Goal: Check status: Check status

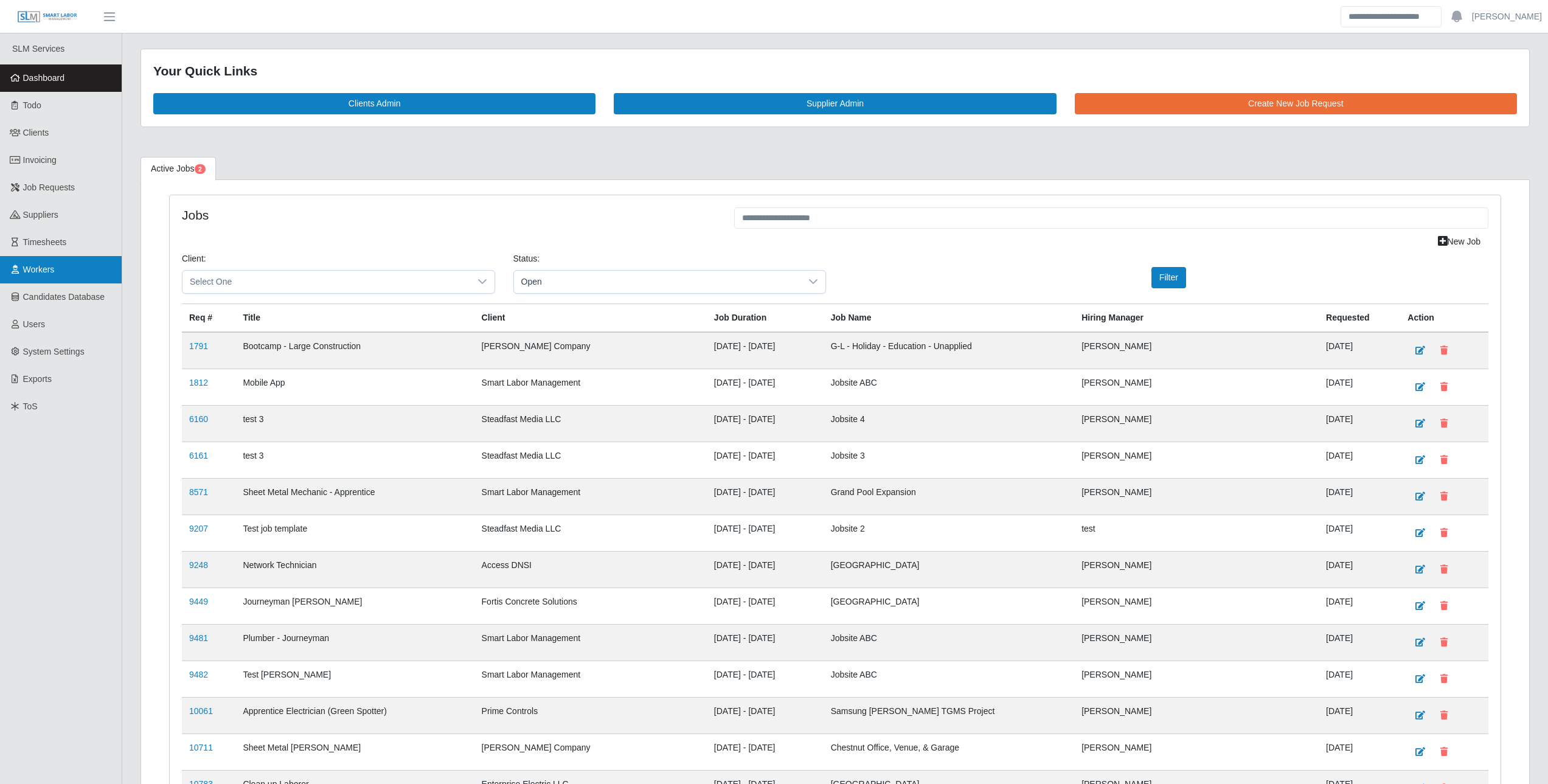
click at [38, 268] on span "Workers" at bounding box center [38, 269] width 32 height 9
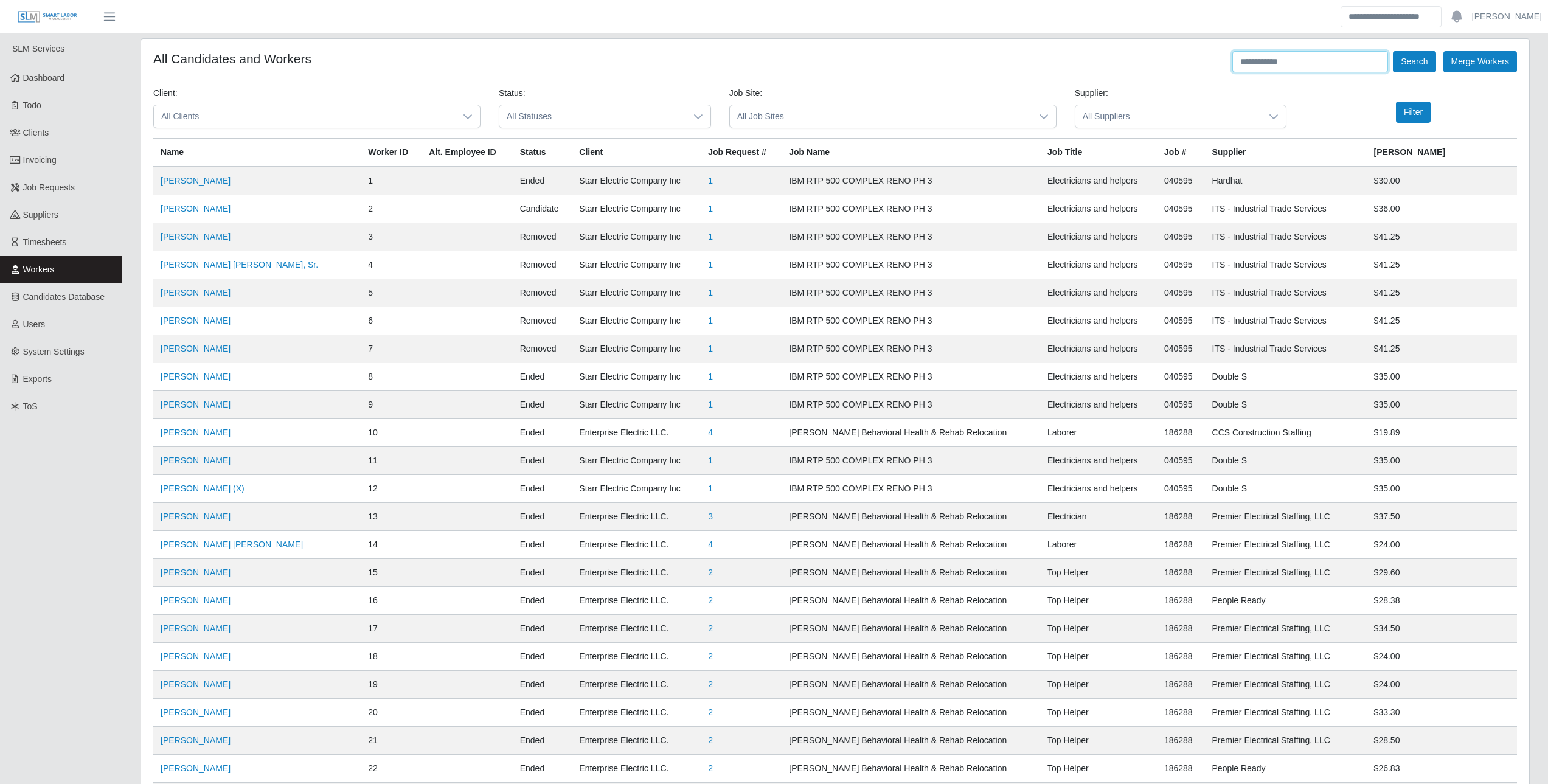
click at [1270, 58] on input "text" at bounding box center [1311, 62] width 156 height 21
paste input "**********"
type input "**********"
click at [1393, 51] on button "Search" at bounding box center [1414, 62] width 42 height 21
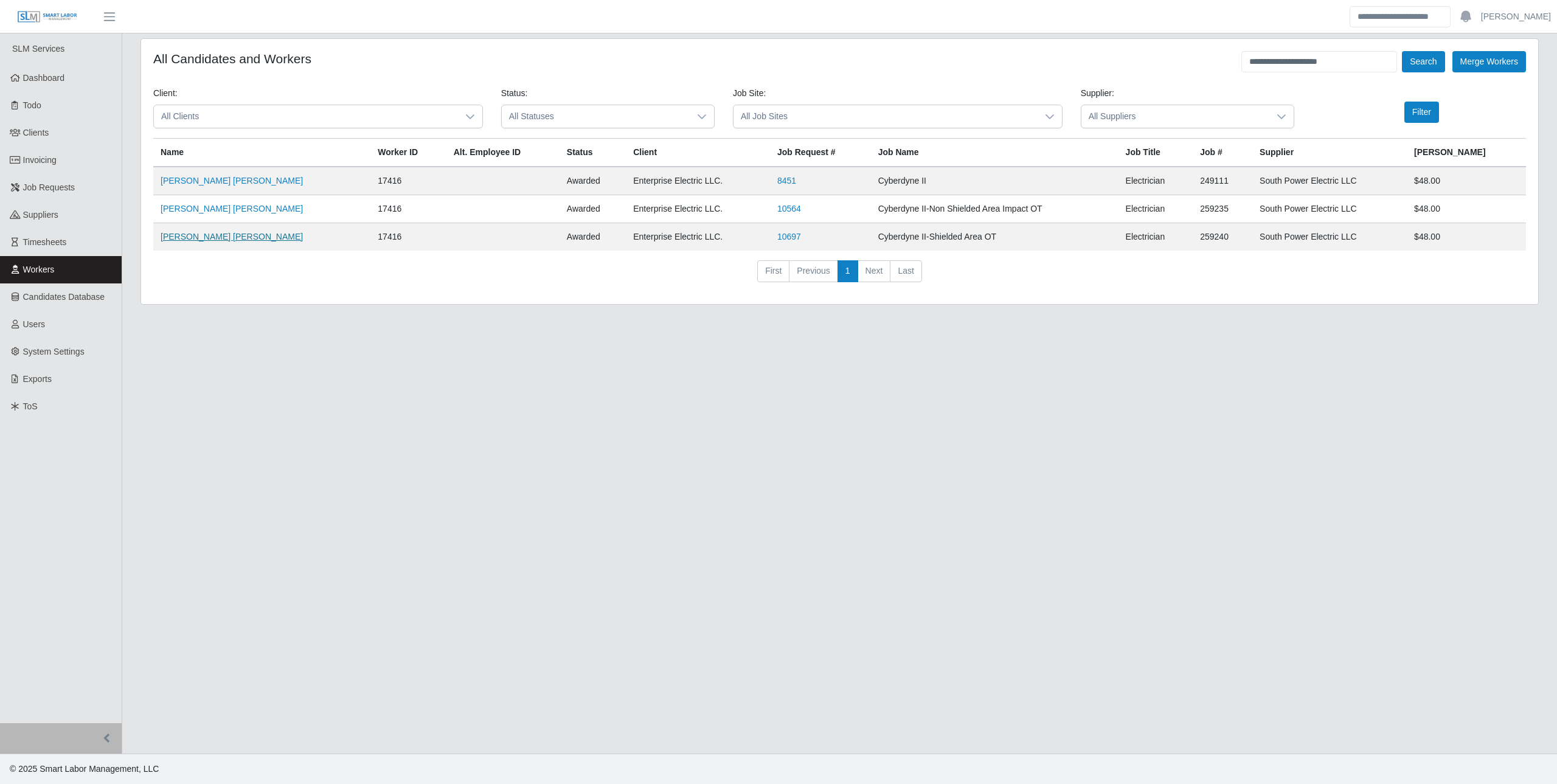
click at [268, 238] on link "[PERSON_NAME] [PERSON_NAME]" at bounding box center [232, 236] width 142 height 9
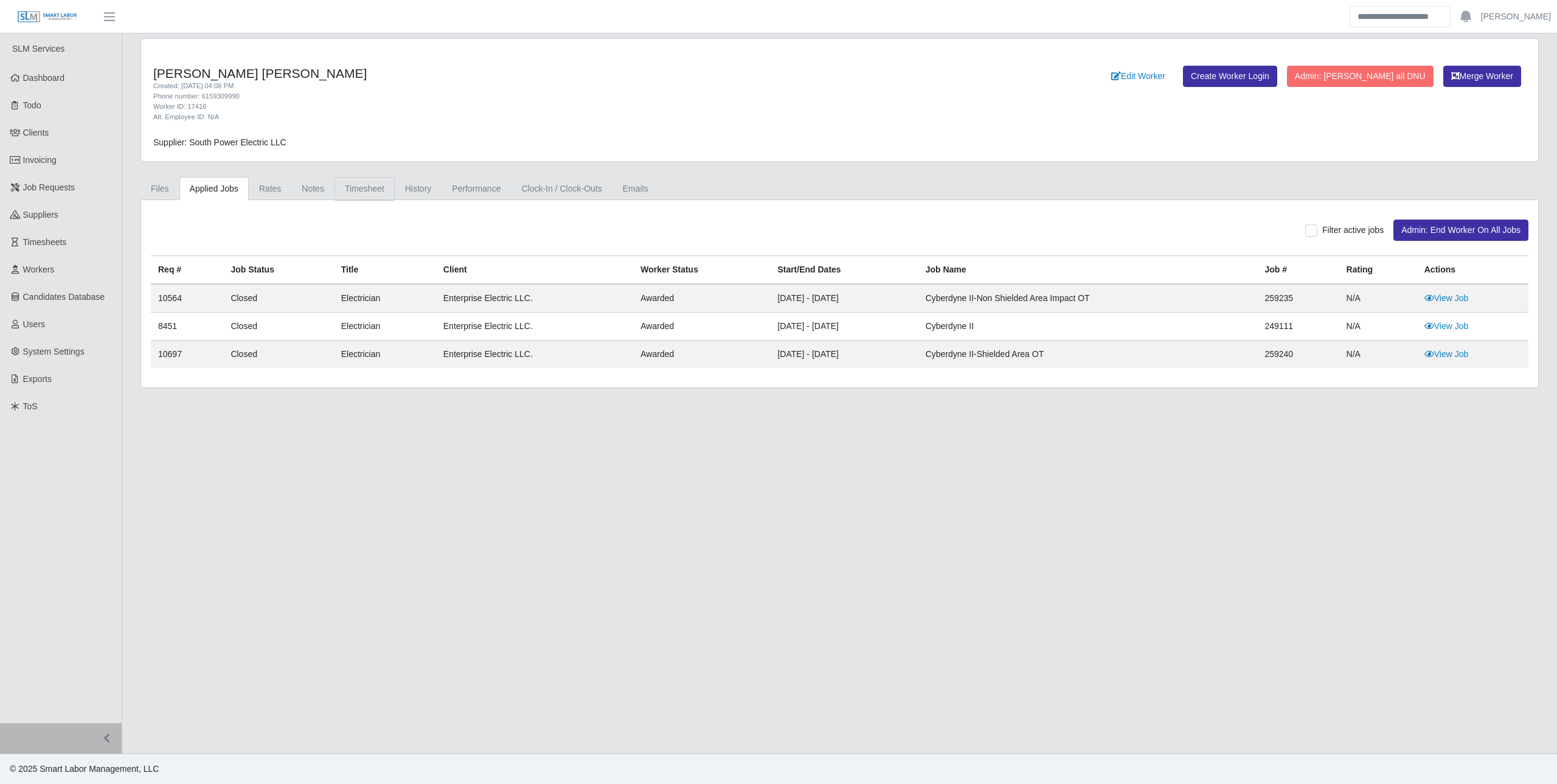
click at [369, 189] on link "Timesheet" at bounding box center [365, 188] width 60 height 24
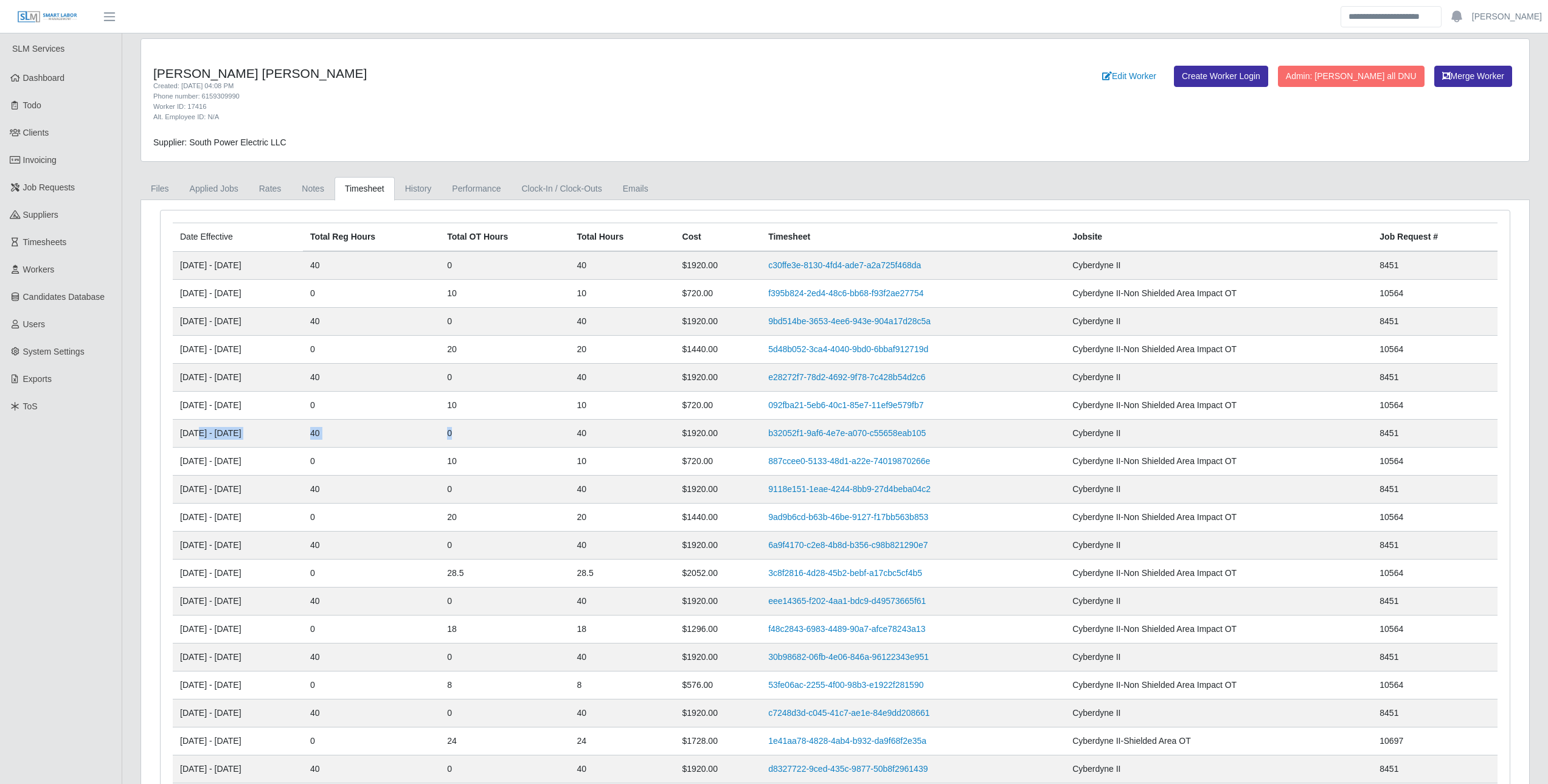
drag, startPoint x: 199, startPoint y: 433, endPoint x: 546, endPoint y: 442, distance: 347.1
click at [546, 442] on tr "[DATE] - [DATE] 40 0 40 $1920.00 b32052f1-9af6-4e7e-a070-c55658eab105 Cyberdyne…" at bounding box center [835, 433] width 1325 height 28
click at [544, 442] on td "0" at bounding box center [504, 433] width 130 height 28
drag, startPoint x: 358, startPoint y: 432, endPoint x: 604, endPoint y: 455, distance: 247.1
click at [604, 455] on tbody "[DATE] - [DATE] 40 0 40 $1920.00 c30ffe3e-8130-4fd4-ade7-a2a725f468da Cyberdyne…" at bounding box center [835, 586] width 1325 height 671
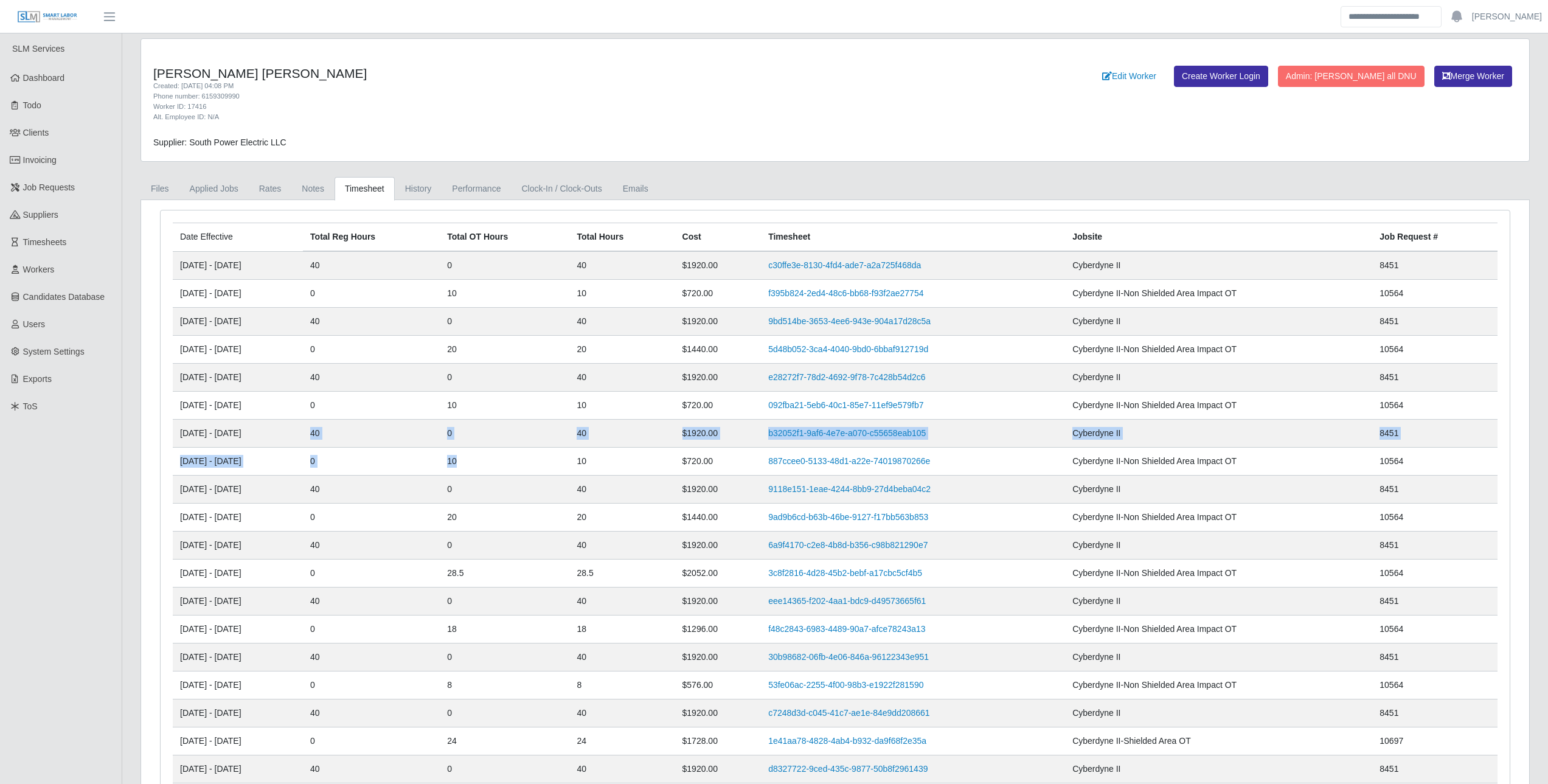
click at [569, 455] on td "10" at bounding box center [504, 462] width 130 height 28
